Goal: Complete application form

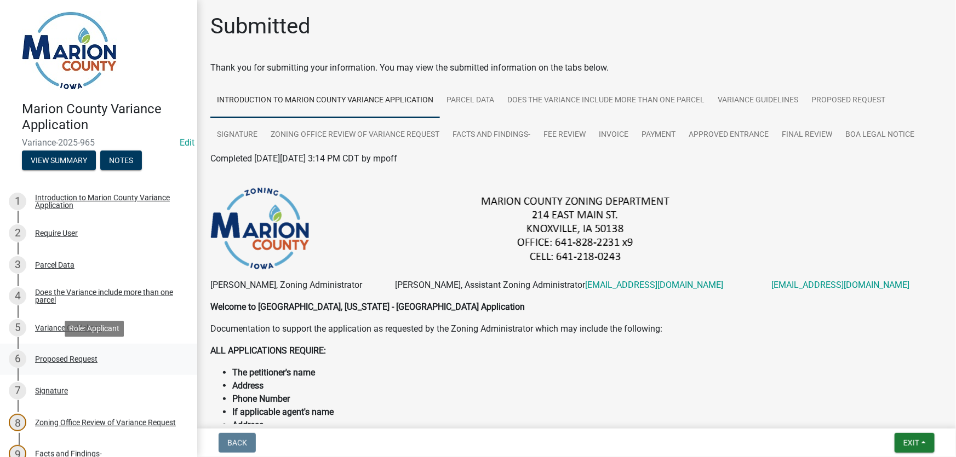
click at [66, 357] on div "Proposed Request" at bounding box center [66, 359] width 62 height 8
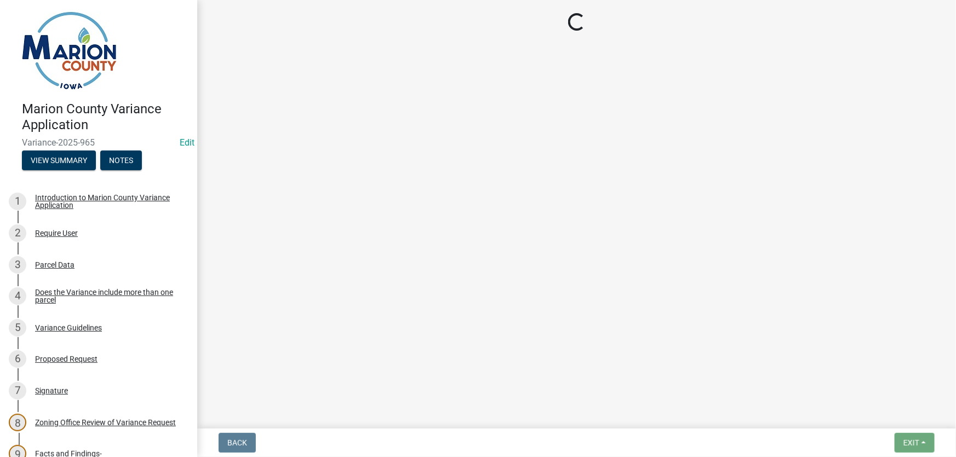
select select "cba2883f-1445-4d12-9972-f3f2978633b9"
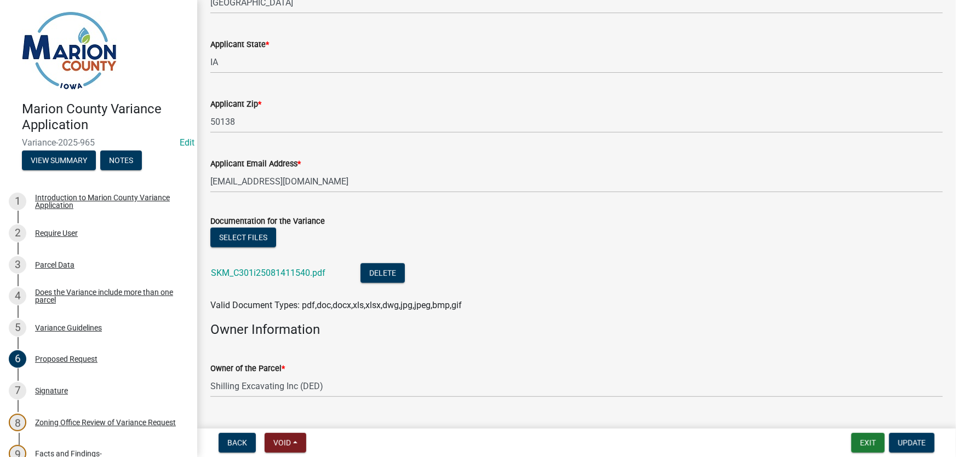
scroll to position [398, 0]
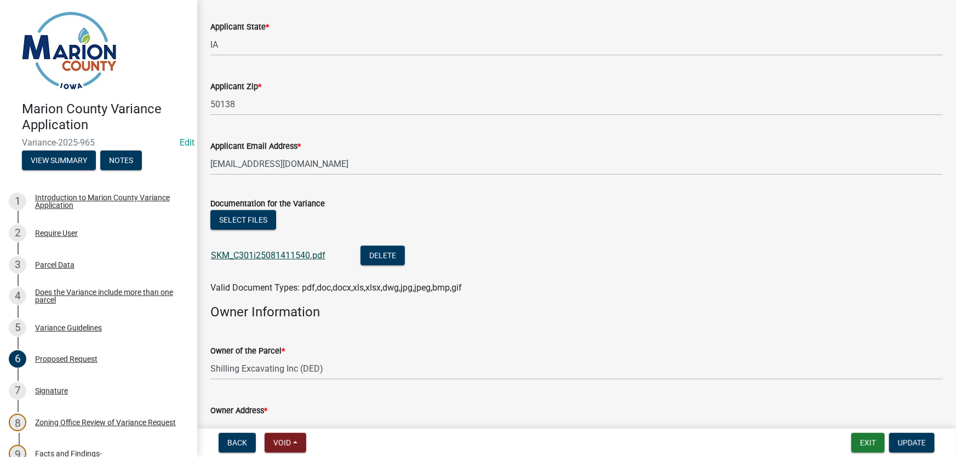
click at [257, 256] on link "SKM_C301i25081411540.pdf" at bounding box center [268, 255] width 114 height 10
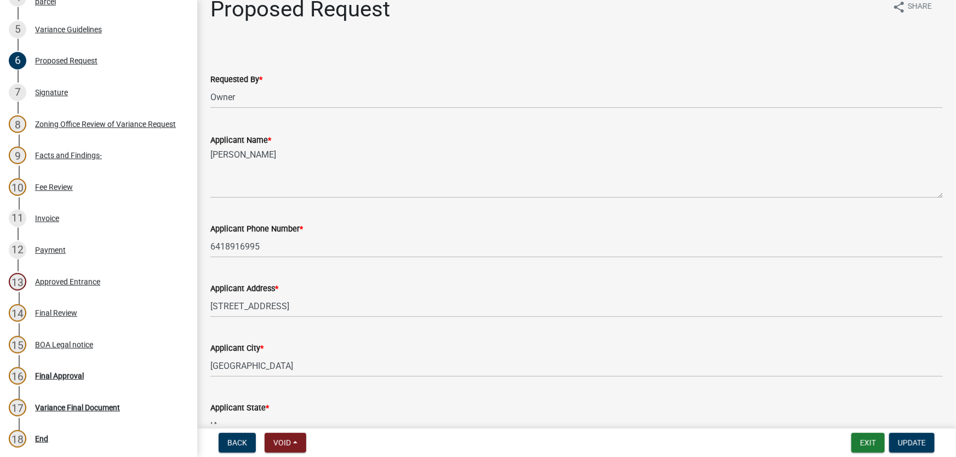
scroll to position [0, 0]
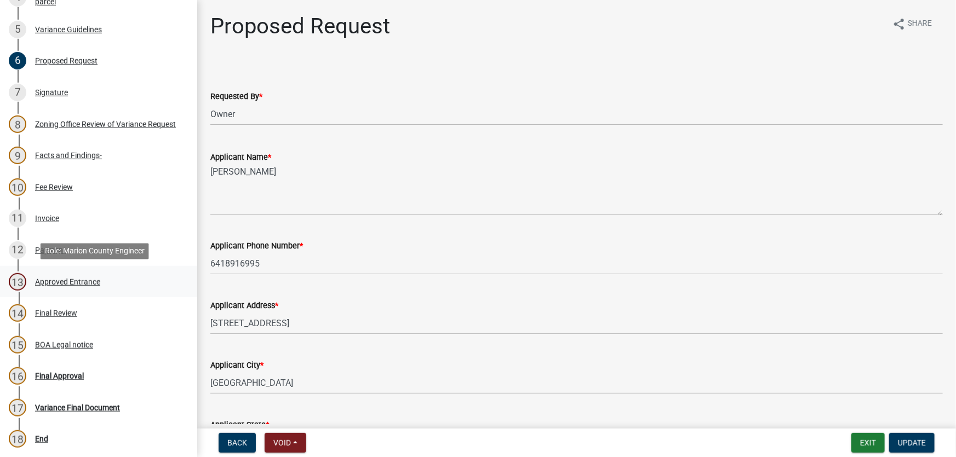
click at [73, 284] on div "Approved Entrance" at bounding box center [67, 282] width 65 height 8
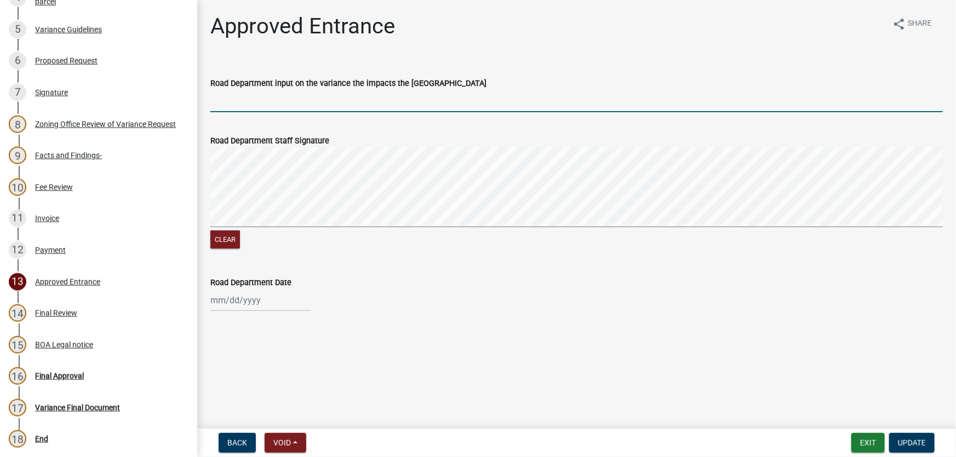
click at [256, 96] on input "Road Department input on the variance the impacts the [GEOGRAPHIC_DATA]" at bounding box center [576, 101] width 732 height 22
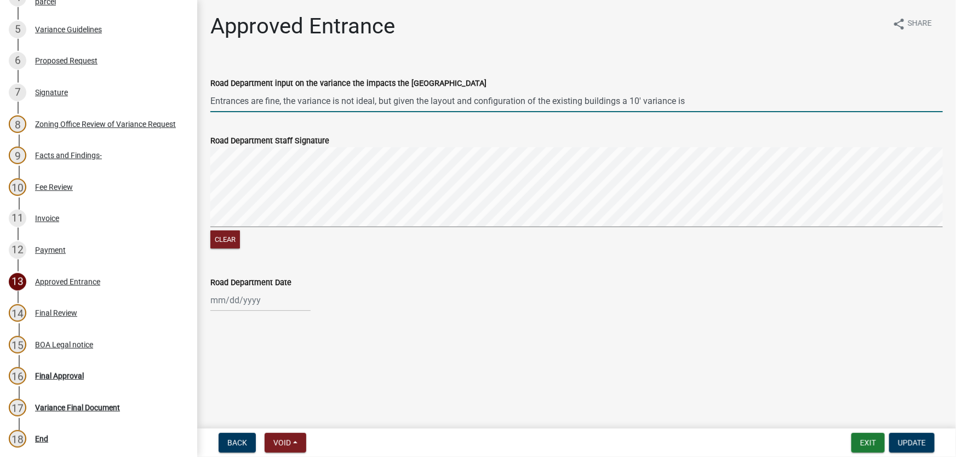
click at [696, 101] on input "Entrances are fine, the variance is not ideal, but given the layout and configu…" at bounding box center [576, 101] width 732 height 22
click at [785, 99] on input "Entrances are fine, the variance is not ideal, but given the layout and configu…" at bounding box center [576, 101] width 732 height 22
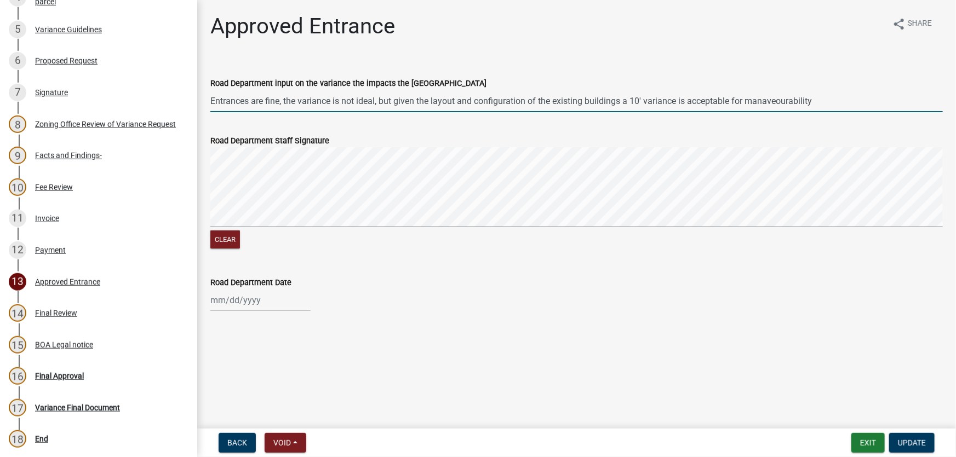
click at [785, 99] on input "Entrances are fine, the variance is not ideal, but given the layout and configu…" at bounding box center [576, 101] width 732 height 22
click at [786, 99] on input "Entrances are fine, the variance is not ideal, but given the layout and configu…" at bounding box center [576, 101] width 732 height 22
click at [838, 97] on input "Entrances are fine, the variance is not ideal, but given the layout and configu…" at bounding box center [576, 101] width 732 height 22
click at [795, 103] on input "Entrances are fine, the variance is not ideal, but given the layout and configu…" at bounding box center [576, 101] width 732 height 22
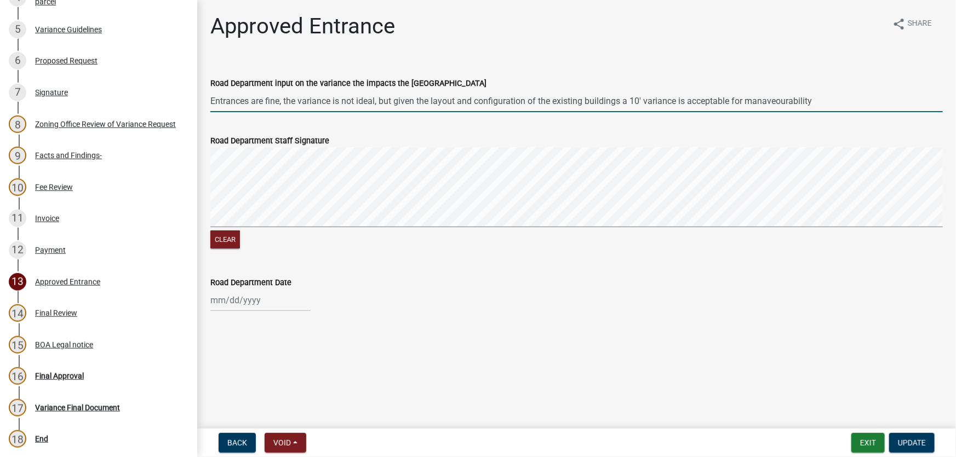
click at [795, 103] on input "Entrances are fine, the variance is not ideal, but given the layout and configu…" at bounding box center [576, 101] width 732 height 22
paste input "oeuvrability"
click at [775, 98] on input "Entrances are fine, the variance is not ideal, but given the layout and configu…" at bounding box center [576, 101] width 732 height 22
paste input "euve"
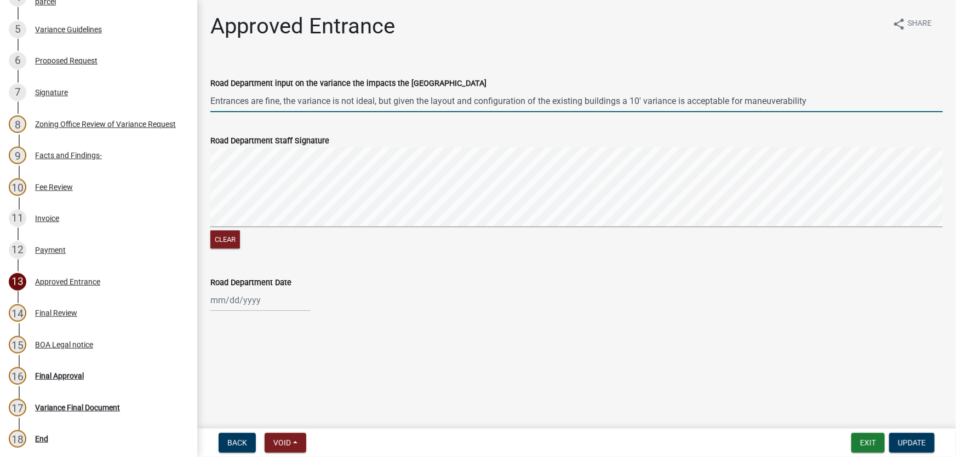
click at [825, 146] on div "Road Department Staff Signature" at bounding box center [576, 140] width 732 height 13
click at [816, 101] on input "Entrances are fine, the variance is not ideal, but given the layout and configu…" at bounding box center [576, 101] width 732 height 22
click at [326, 144] on form "Road Department Staff Signature Clear" at bounding box center [576, 186] width 732 height 130
type input "Entrances are fine, the variance is not ideal, but given the layout and configu…"
click at [227, 304] on div at bounding box center [260, 300] width 100 height 22
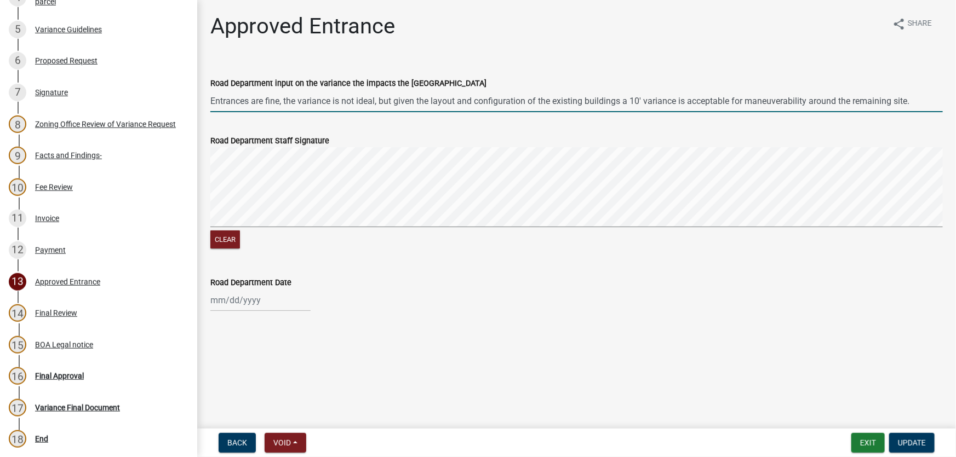
select select "8"
select select "2025"
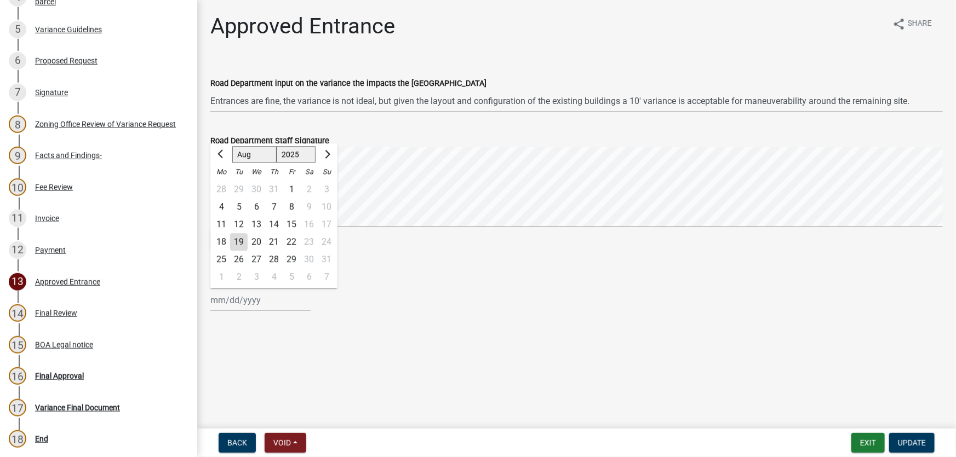
click at [466, 312] on wm-data-entity-input "Road Department Date [PERSON_NAME] Apr May Jun [DATE] Aug Sep Oct Nov [DATE] 15…" at bounding box center [576, 291] width 732 height 61
click at [236, 295] on div at bounding box center [260, 300] width 100 height 22
select select "8"
select select "2025"
click at [240, 241] on div "19" at bounding box center [239, 243] width 18 height 18
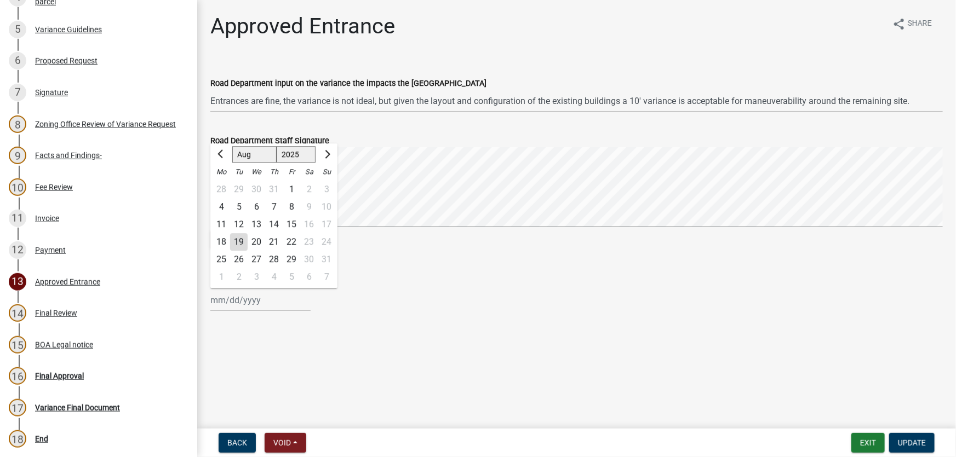
type input "[DATE]"
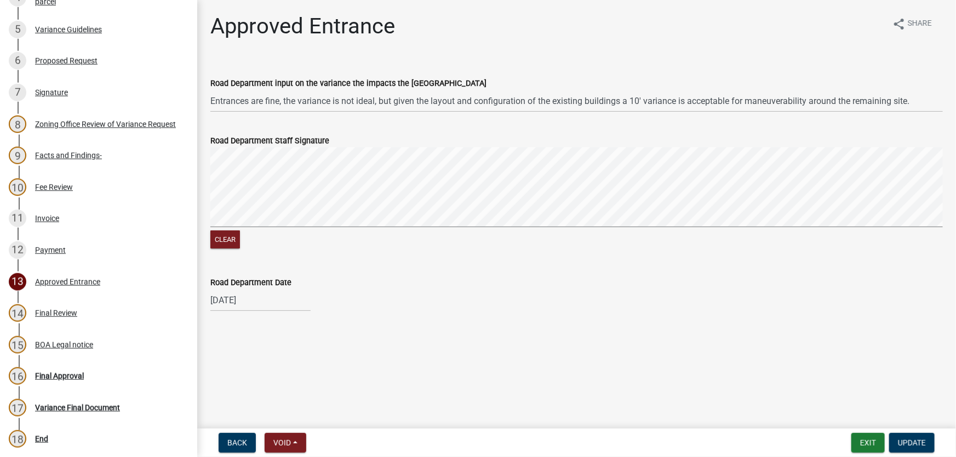
click at [239, 306] on div "[DATE]" at bounding box center [260, 300] width 100 height 22
select select "8"
select select "2025"
click at [239, 245] on div "19" at bounding box center [239, 243] width 18 height 18
click at [915, 446] on span "Update" at bounding box center [912, 443] width 28 height 9
